Goal: Information Seeking & Learning: Learn about a topic

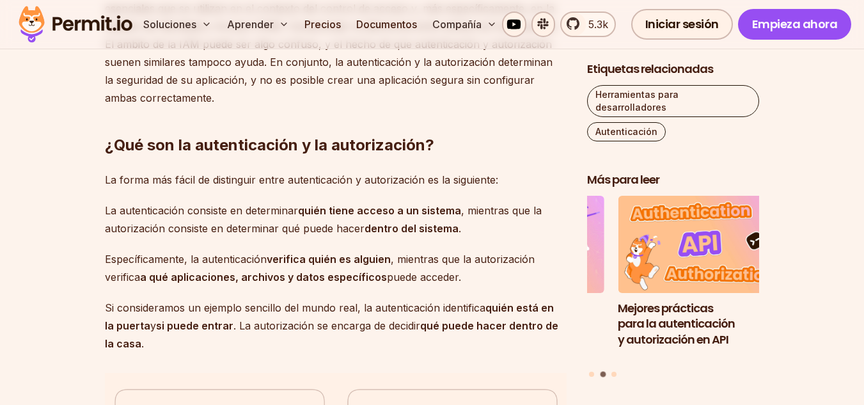
scroll to position [953, 0]
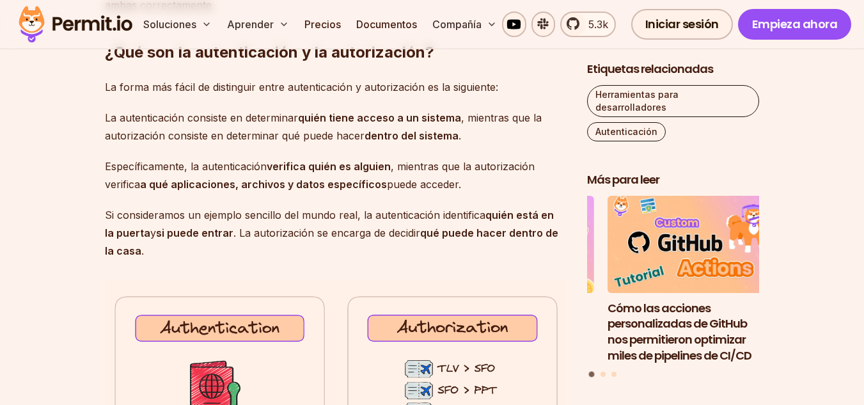
drag, startPoint x: 100, startPoint y: 148, endPoint x: 471, endPoint y: 214, distance: 376.8
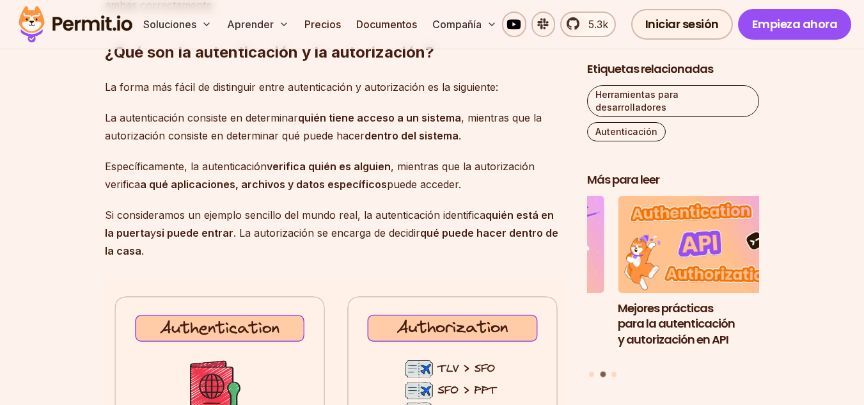
copy div "La autenticación consiste en determinar quién tiene acceso a un sistema , mient…"
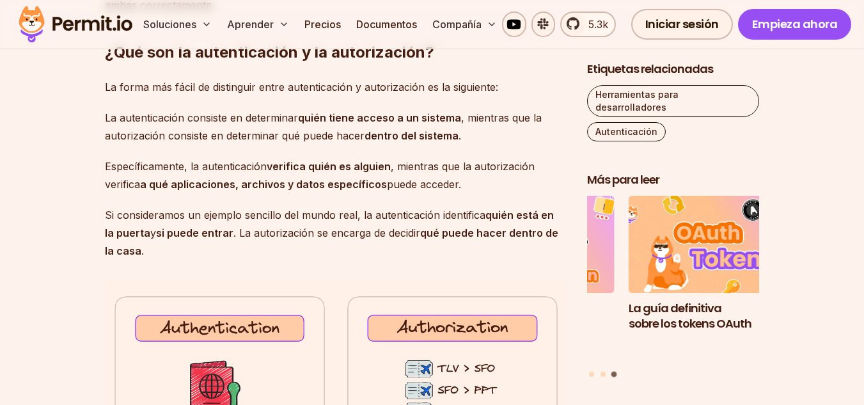
click at [430, 142] on font "dentro del sistema" at bounding box center [411, 135] width 94 height 13
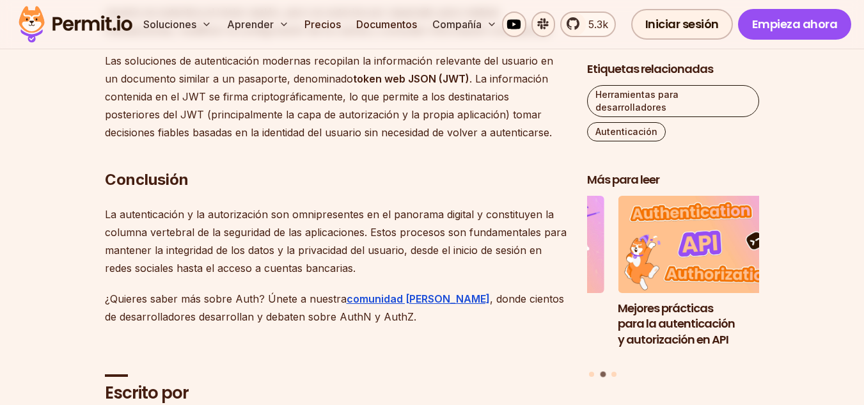
scroll to position [3830, 0]
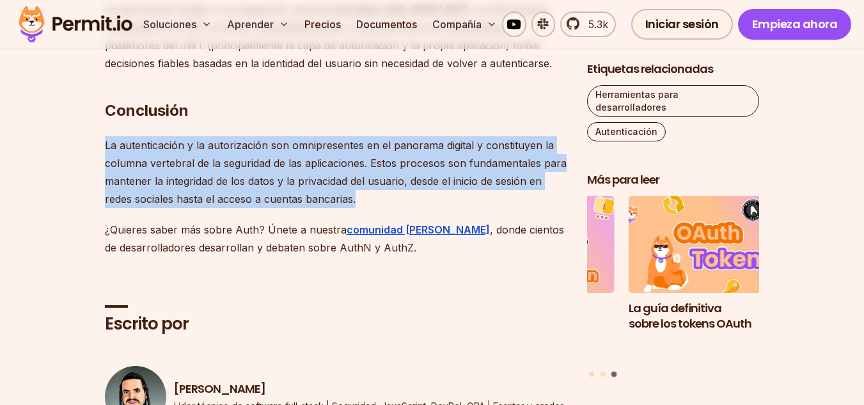
drag, startPoint x: 100, startPoint y: 139, endPoint x: 361, endPoint y: 196, distance: 267.7
copy font "La autenticación y la autorización son omnipresentes en el panorama digital y c…"
